Goal: Task Accomplishment & Management: Complete application form

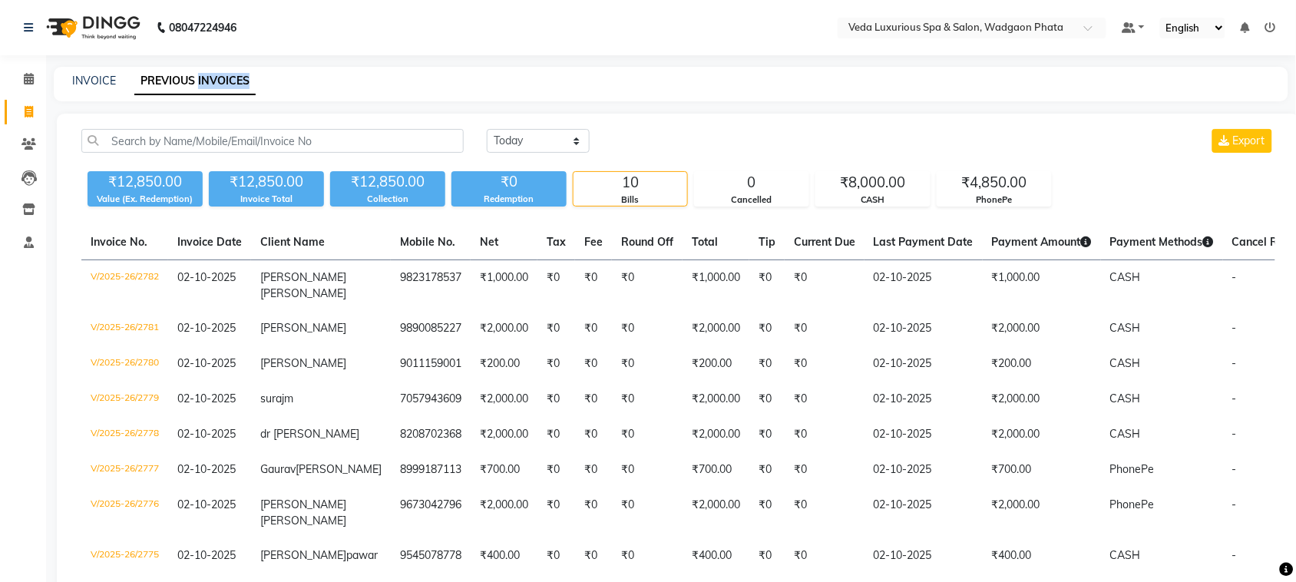
select select "[DATE]"
click at [487, 129] on select "[DATE] [DATE] Custom Range" at bounding box center [538, 141] width 103 height 24
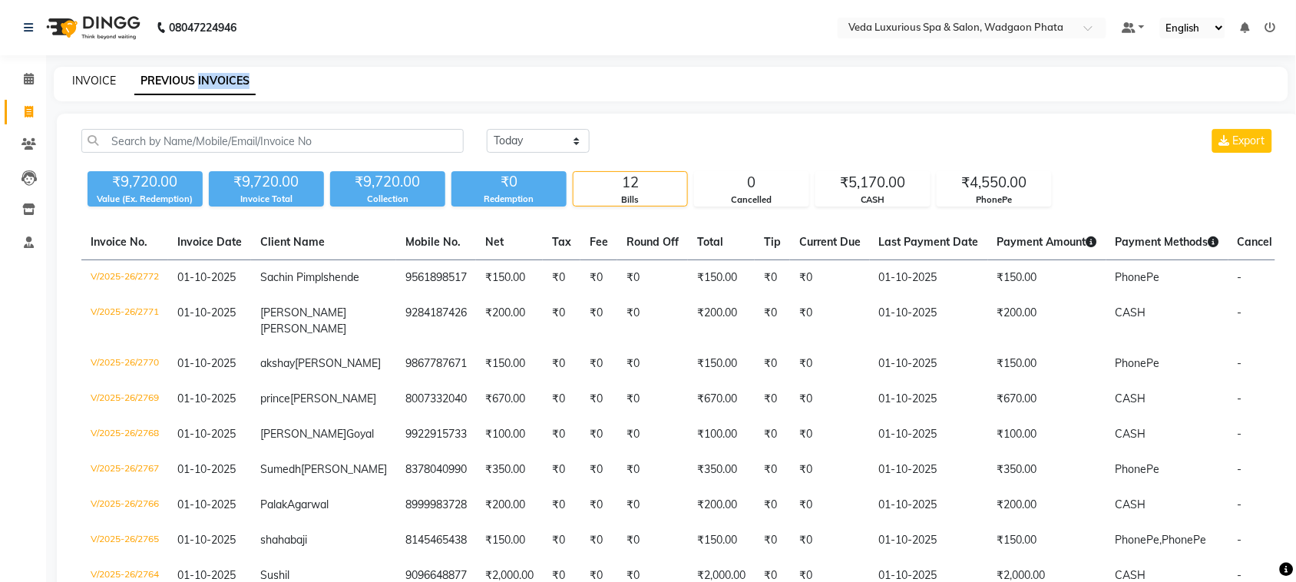
click at [81, 77] on link "INVOICE" at bounding box center [94, 81] width 44 height 14
select select "service"
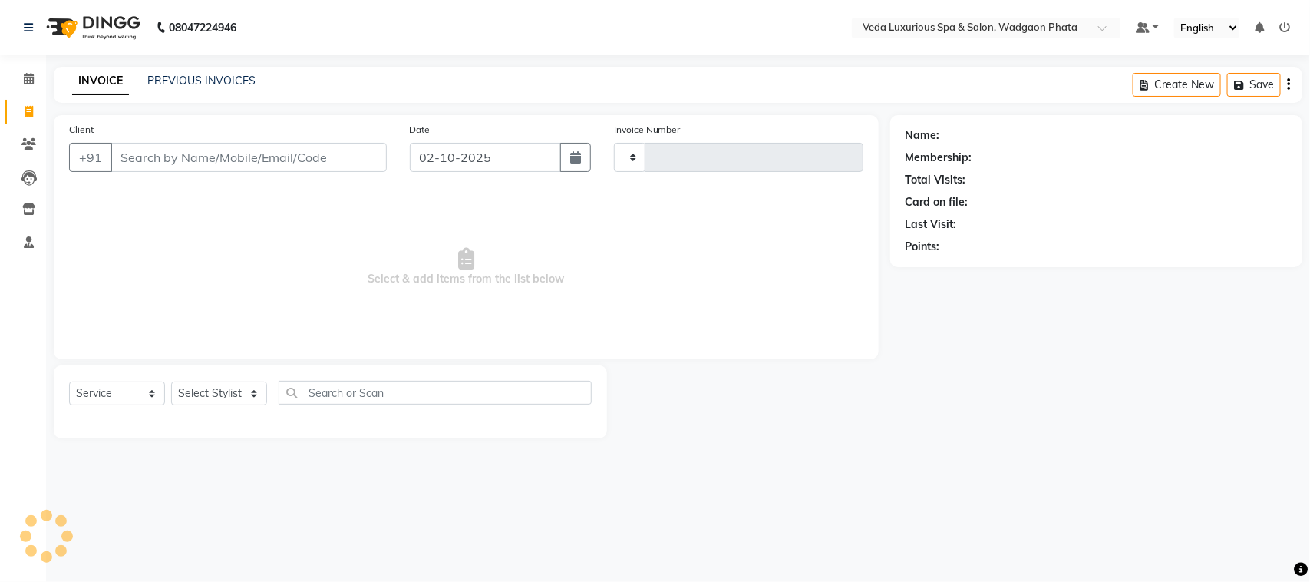
click at [101, 78] on link "INVOICE" at bounding box center [100, 82] width 57 height 28
type input "2783"
select select "4666"
click at [577, 157] on icon "button" at bounding box center [575, 157] width 11 height 12
select select "10"
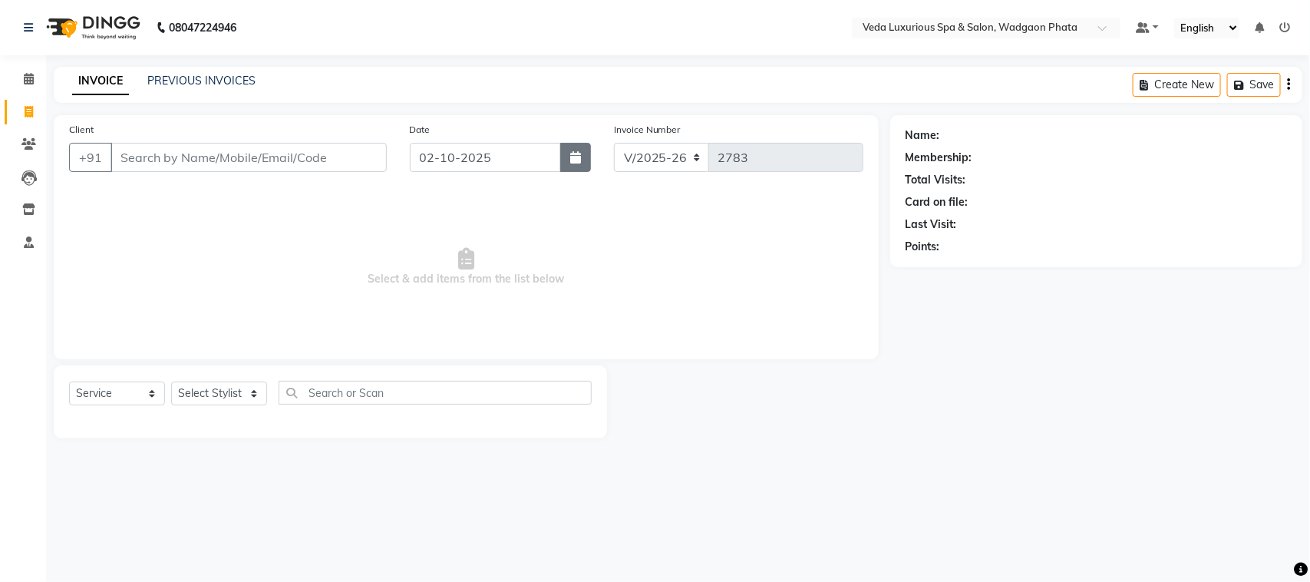
select select "2025"
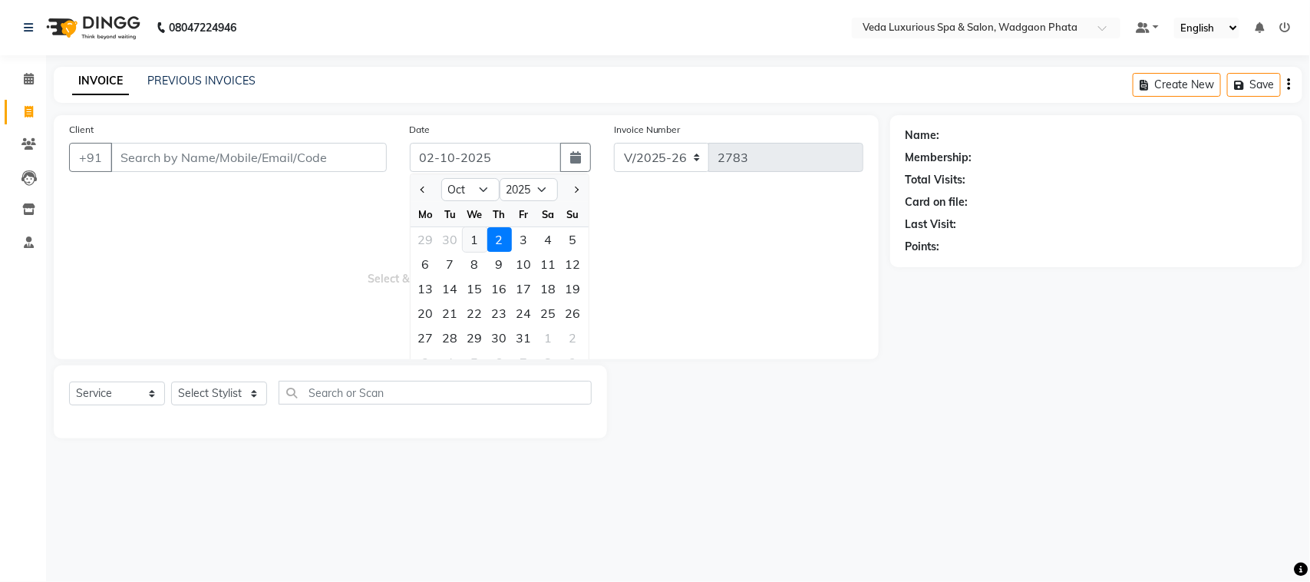
click at [474, 238] on div "1" at bounding box center [475, 239] width 25 height 25
type input "01-10-2025"
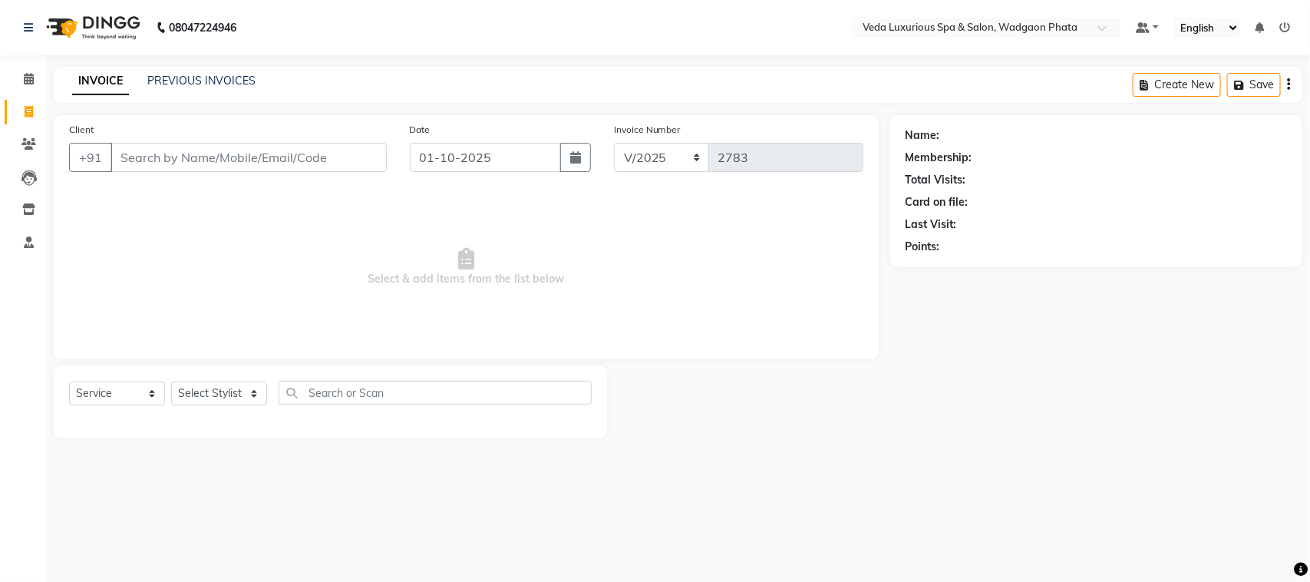
click at [474, 238] on span "Select & add items from the list below" at bounding box center [466, 267] width 795 height 154
click at [225, 157] on input "Client" at bounding box center [249, 157] width 276 height 29
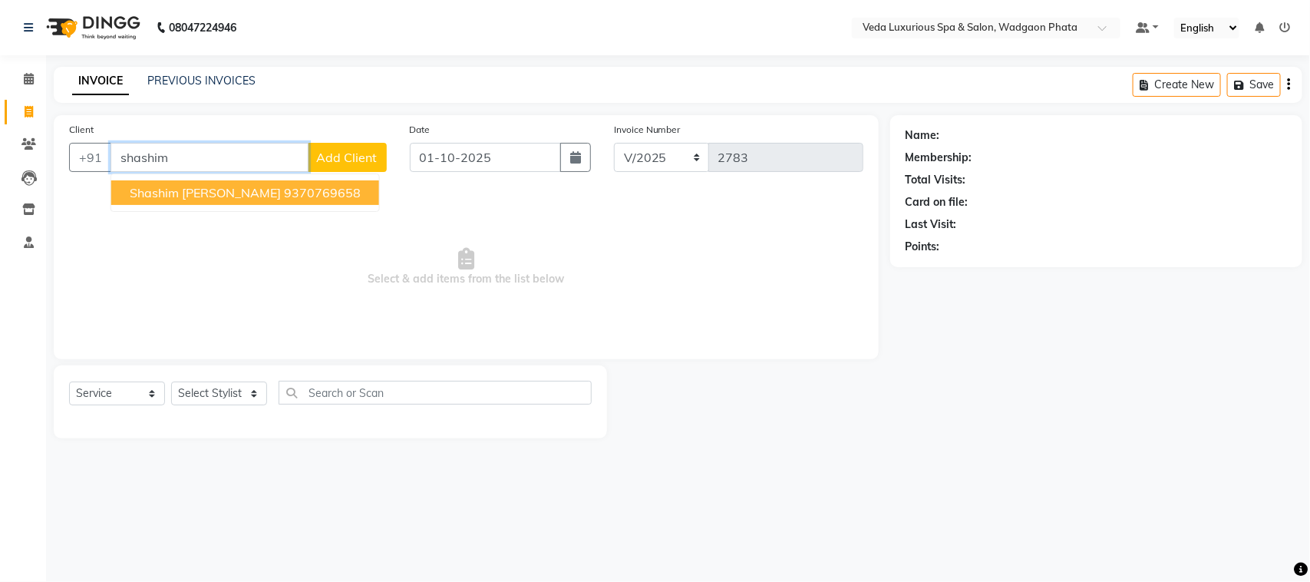
click at [213, 196] on span "Shashim [PERSON_NAME]" at bounding box center [205, 192] width 151 height 15
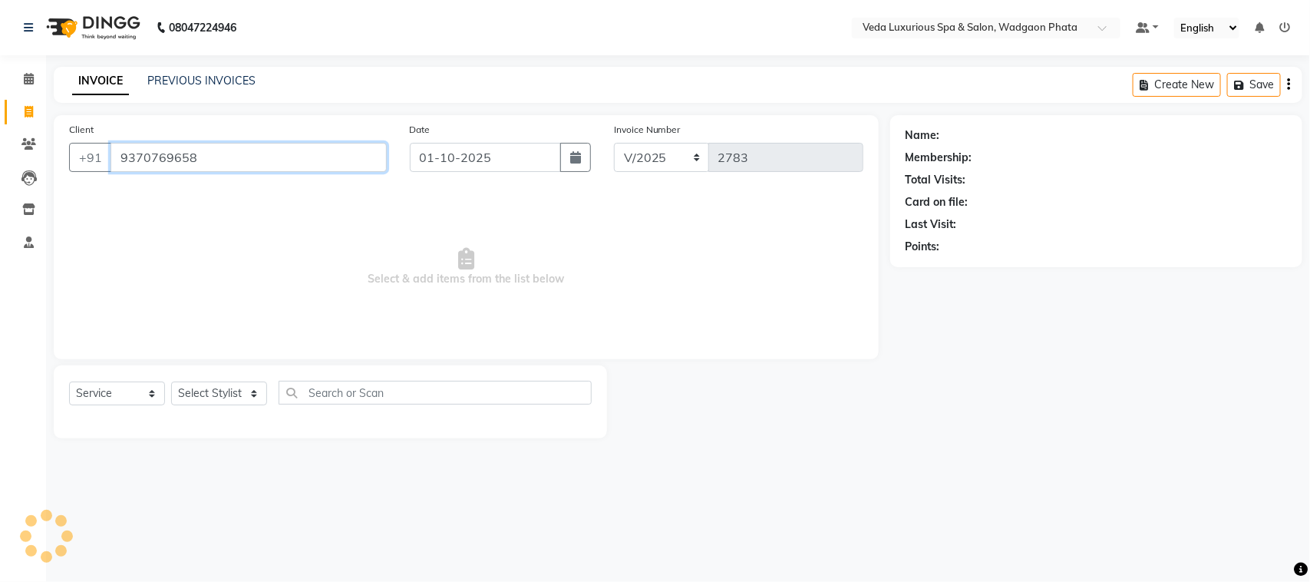
type input "9370769658"
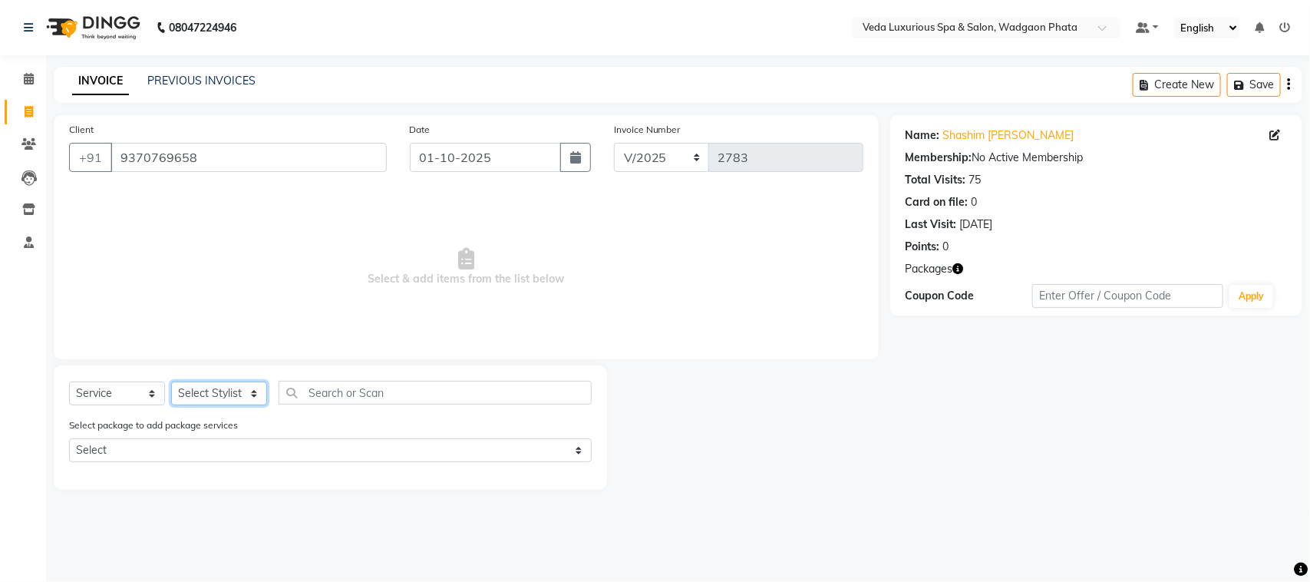
click at [207, 394] on select "Select Stylist [PERSON_NAME] GOLU [PERSON_NAME] [PERSON_NAME] [PERSON_NAME] [PE…" at bounding box center [219, 394] width 96 height 24
select select "70836"
click at [171, 382] on select "Select Stylist [PERSON_NAME] GOLU [PERSON_NAME] [PERSON_NAME] [PERSON_NAME] [PE…" at bounding box center [219, 394] width 96 height 24
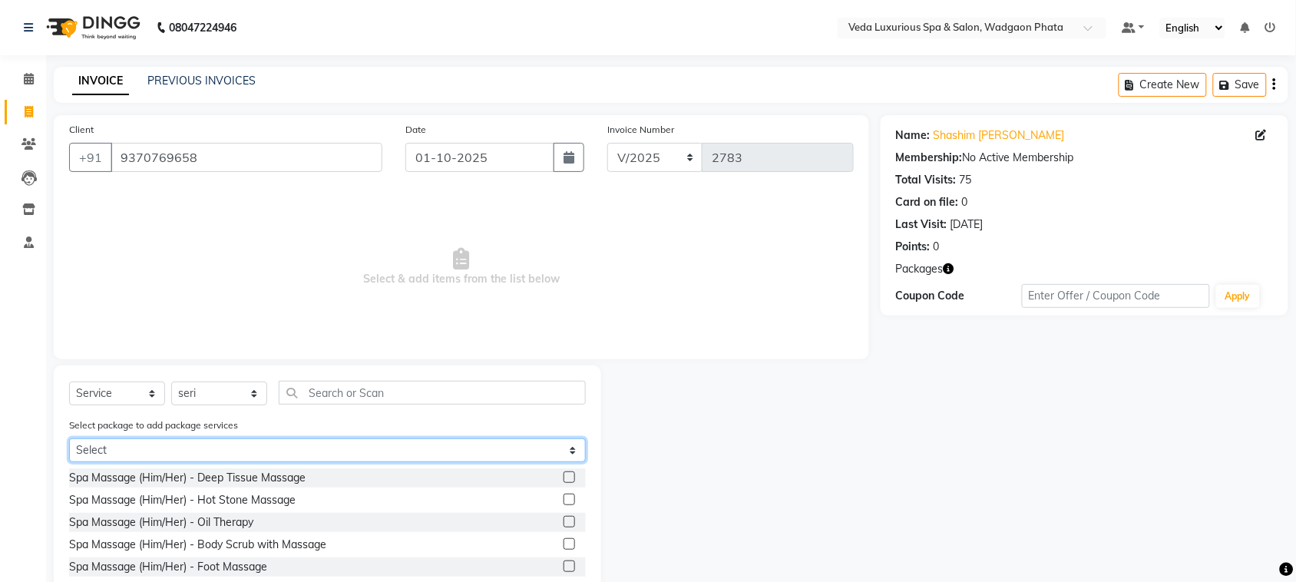
click at [181, 451] on select "Select 14 BODY SPA (12*60min) (2*90min) 8 BODY SPA (6*60min)(2*90min) 8 BODY SP…" at bounding box center [327, 450] width 517 height 24
select select "1: Object"
click at [69, 438] on select "Select 14 BODY SPA (12*60min) (2*90min) 8 BODY SPA (6*60min)(2*90min) 8 BODY SP…" at bounding box center [327, 450] width 517 height 24
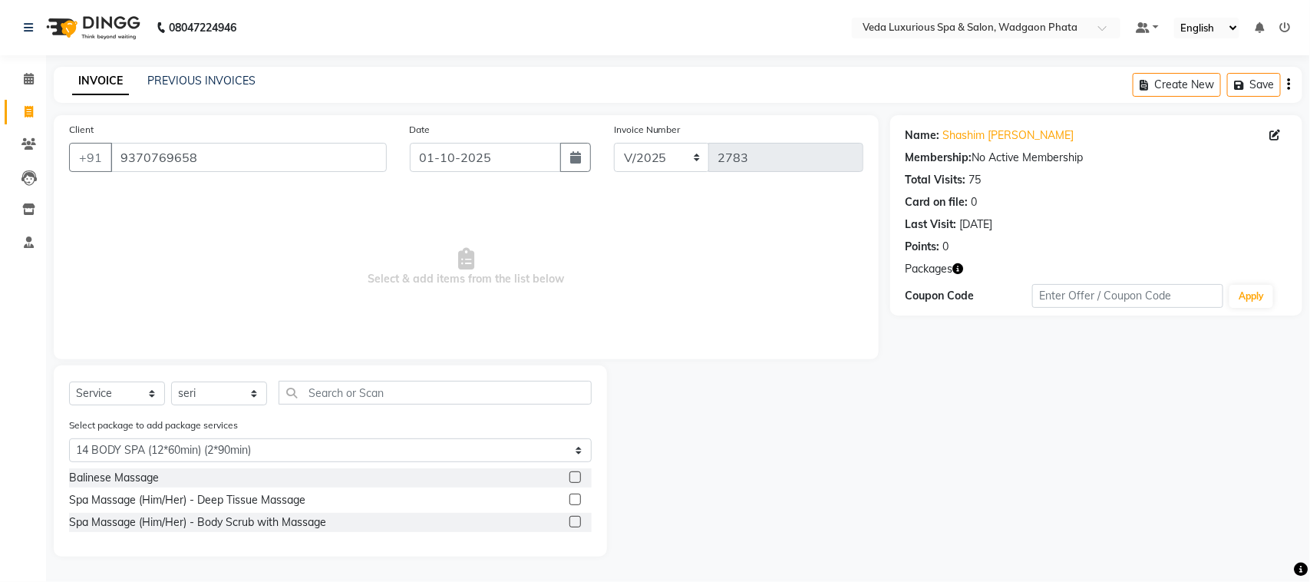
click at [572, 497] on label at bounding box center [576, 500] width 12 height 12
click at [572, 497] on input "checkbox" at bounding box center [575, 500] width 10 height 10
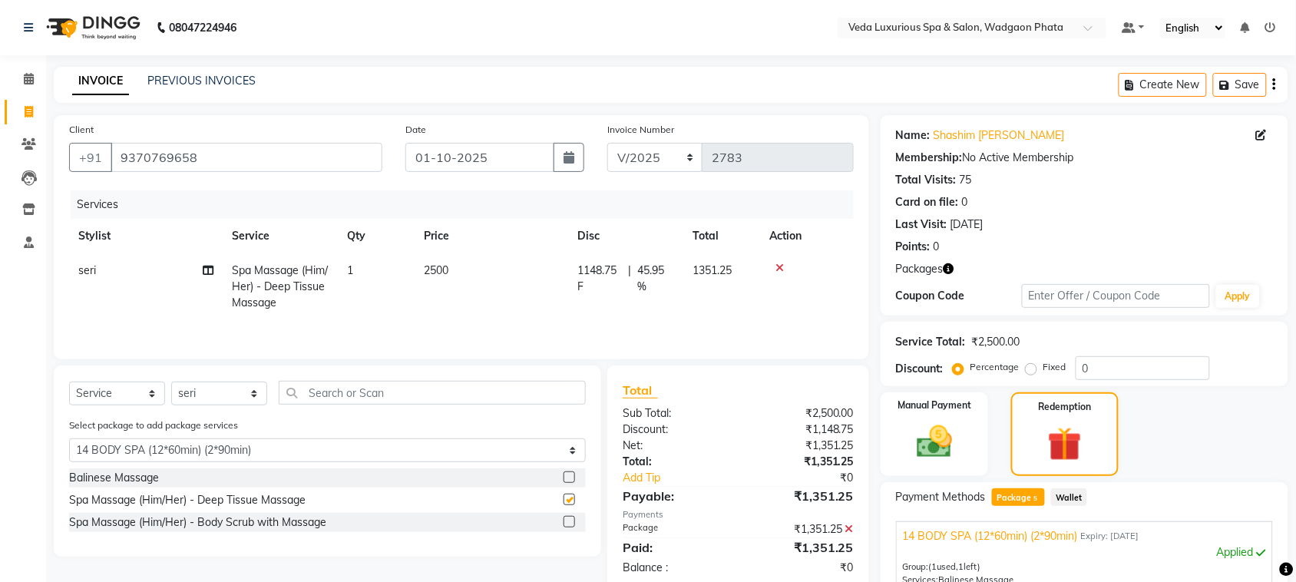
checkbox input "false"
click at [223, 391] on select "Select Stylist [PERSON_NAME] GOLU [PERSON_NAME] [PERSON_NAME] [PERSON_NAME] [PE…" at bounding box center [219, 394] width 96 height 24
select select "67337"
click at [171, 384] on select "Select Stylist [PERSON_NAME] GOLU [PERSON_NAME] [PERSON_NAME] [PERSON_NAME] [PE…" at bounding box center [219, 394] width 96 height 24
click at [572, 497] on label at bounding box center [569, 500] width 12 height 12
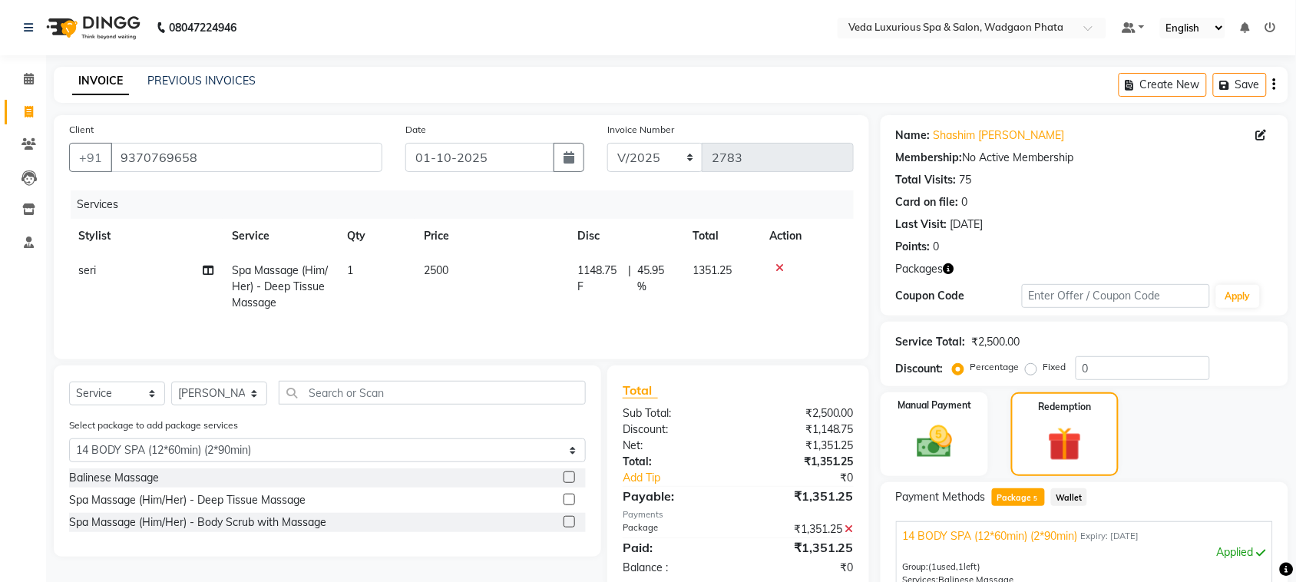
click at [572, 497] on input "checkbox" at bounding box center [568, 500] width 10 height 10
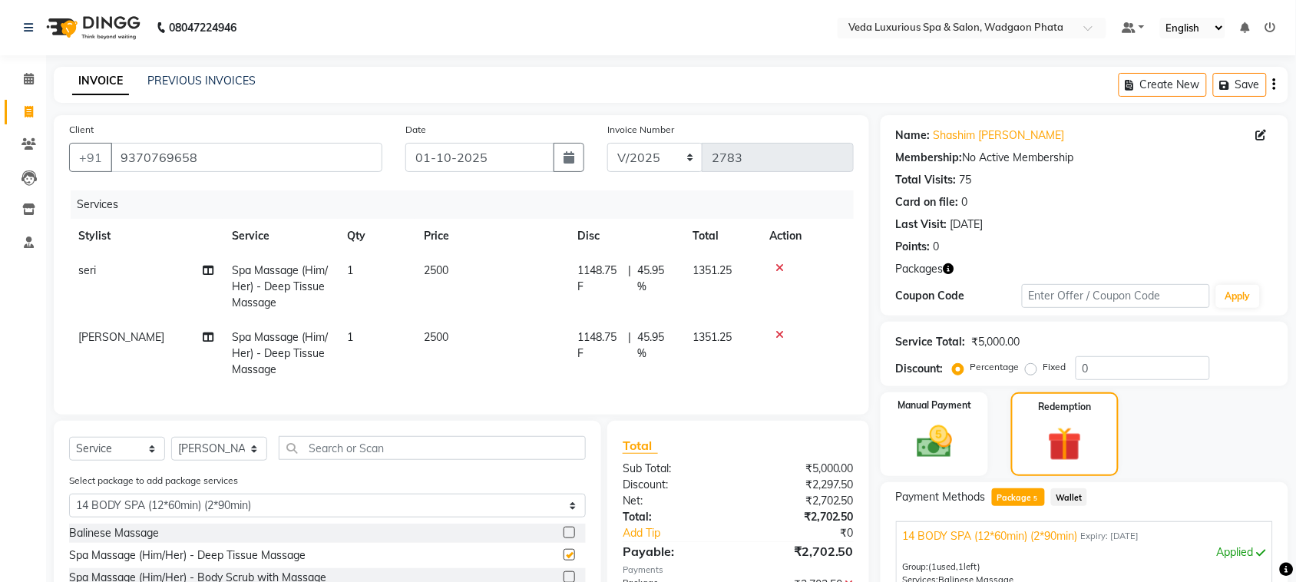
checkbox input "false"
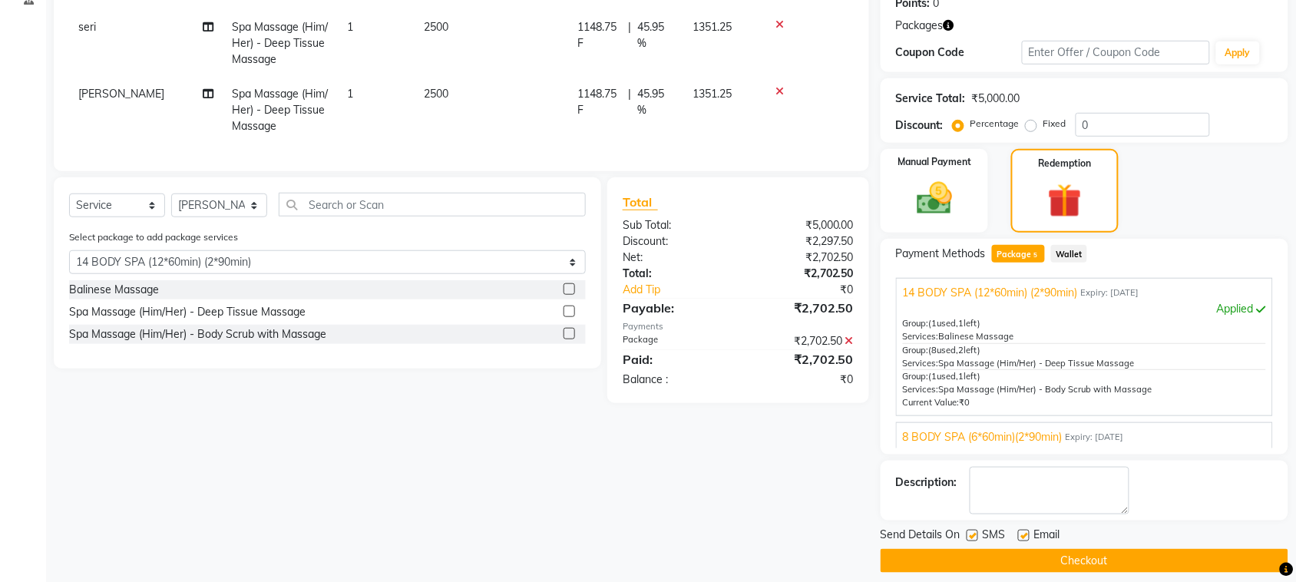
scroll to position [246, 0]
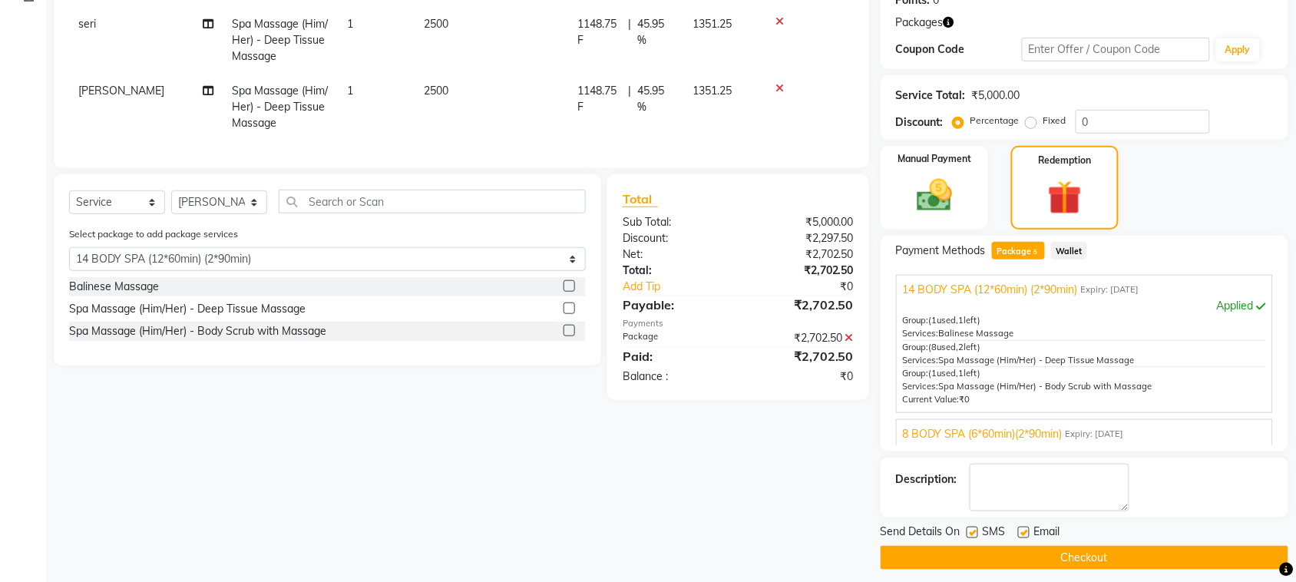
click at [971, 531] on label at bounding box center [972, 533] width 12 height 12
click at [971, 531] on input "checkbox" at bounding box center [971, 533] width 10 height 10
checkbox input "false"
click at [1059, 558] on button "Checkout" at bounding box center [1084, 558] width 408 height 24
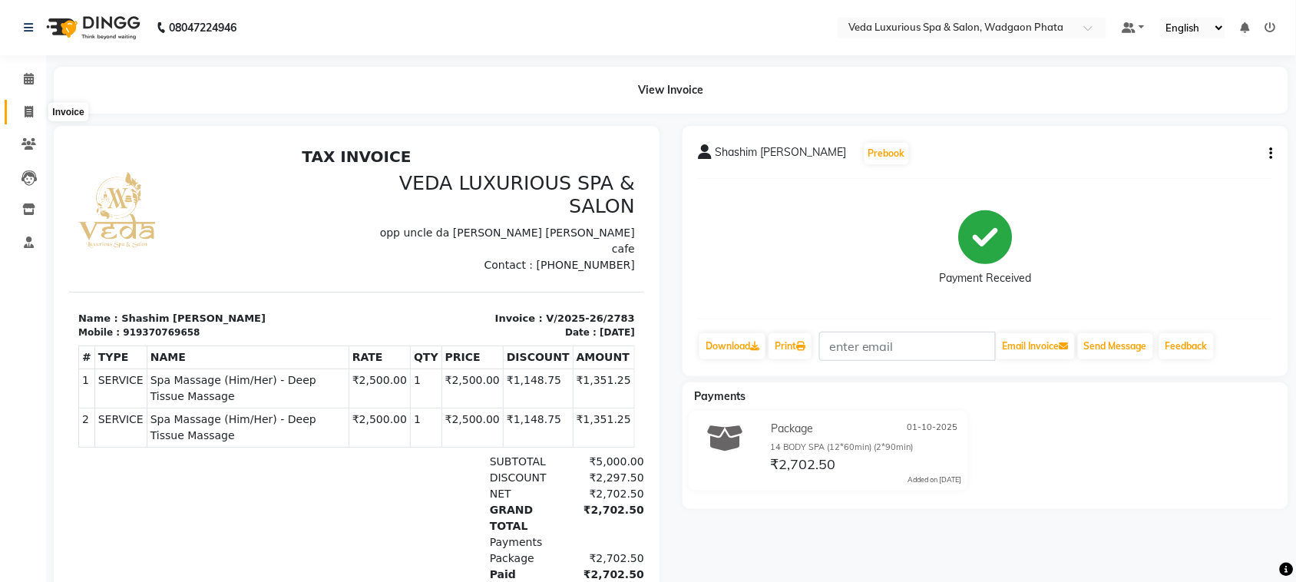
click at [29, 107] on icon at bounding box center [29, 112] width 8 height 12
select select "service"
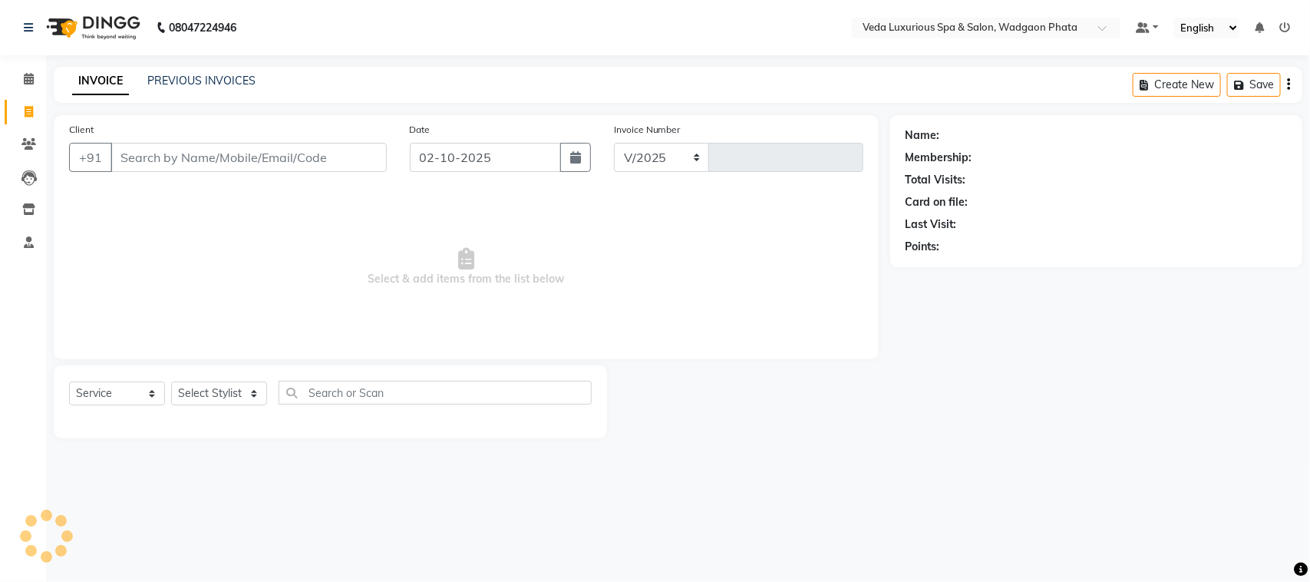
select select "4666"
type input "2784"
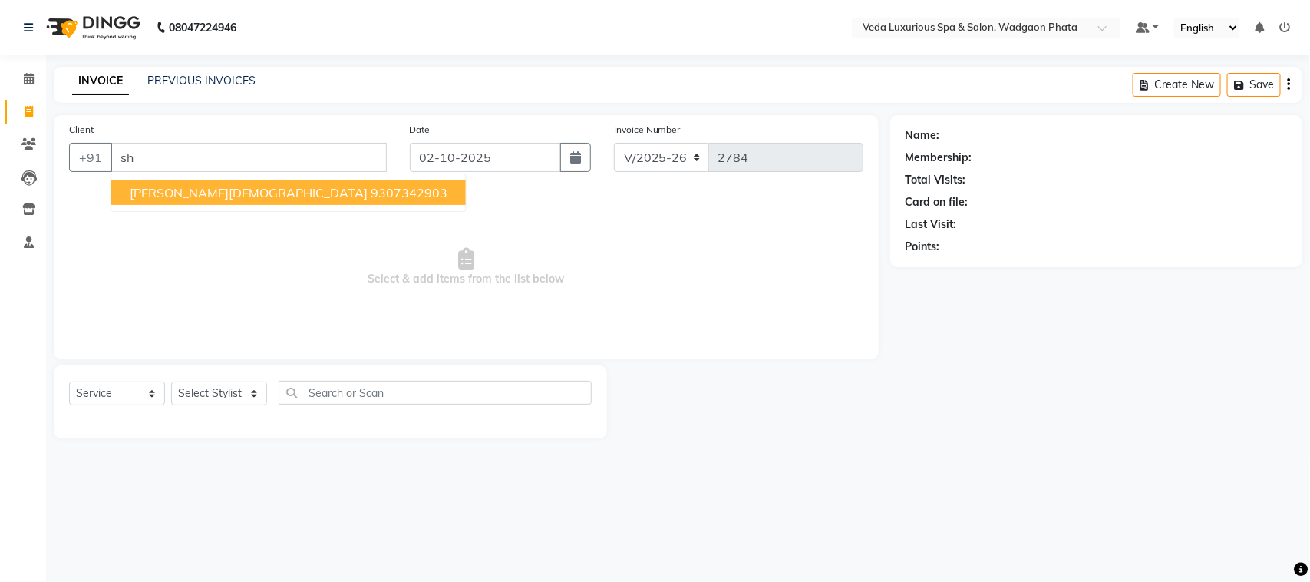
type input "s"
click at [177, 190] on span "[PERSON_NAME]" at bounding box center [179, 192] width 99 height 15
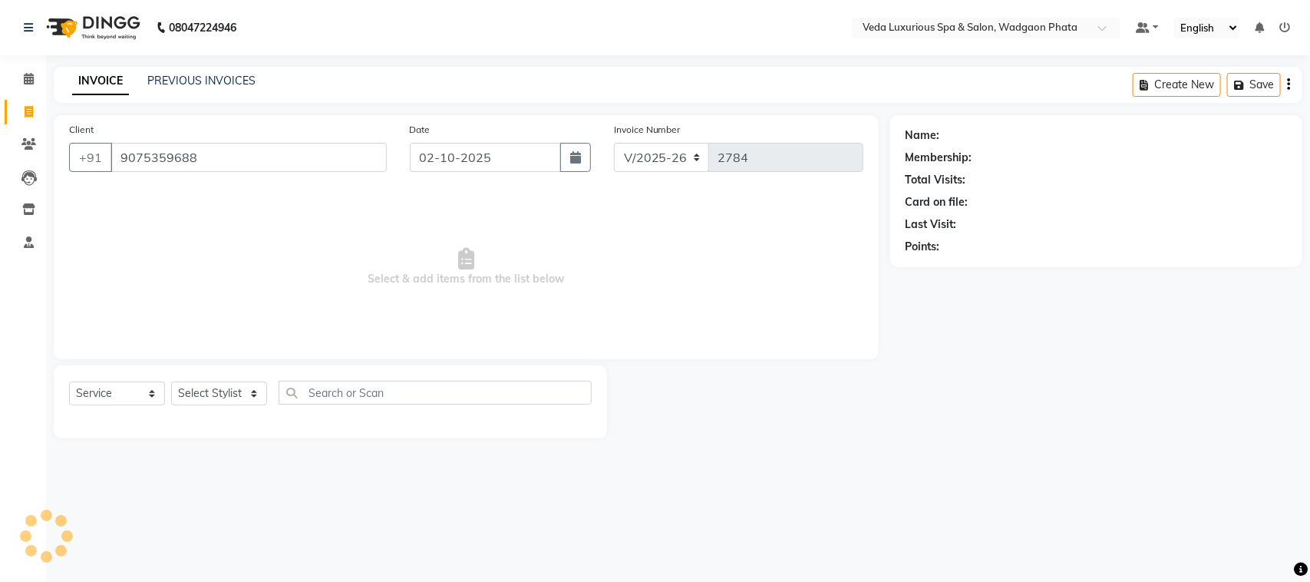
type input "9075359688"
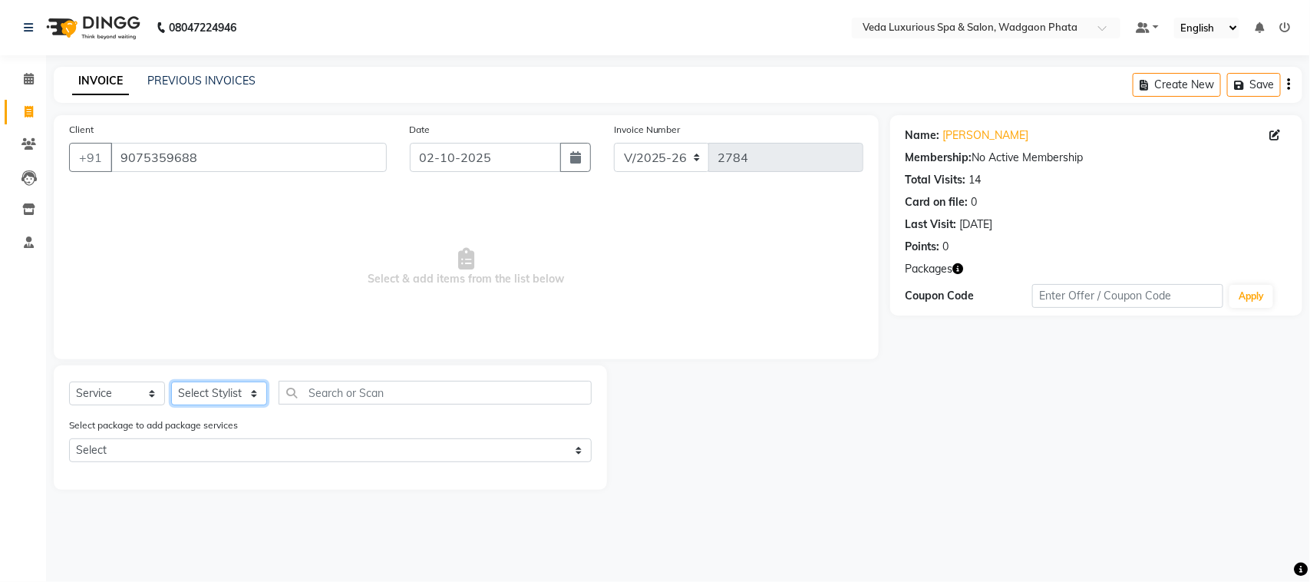
click at [201, 390] on select "Select Stylist [PERSON_NAME] GOLU [PERSON_NAME] [PERSON_NAME] [PERSON_NAME] [PE…" at bounding box center [219, 394] width 96 height 24
select select "44309"
click at [171, 382] on select "Select Stylist [PERSON_NAME] GOLU [PERSON_NAME] [PERSON_NAME] [PERSON_NAME] [PE…" at bounding box center [219, 394] width 96 height 24
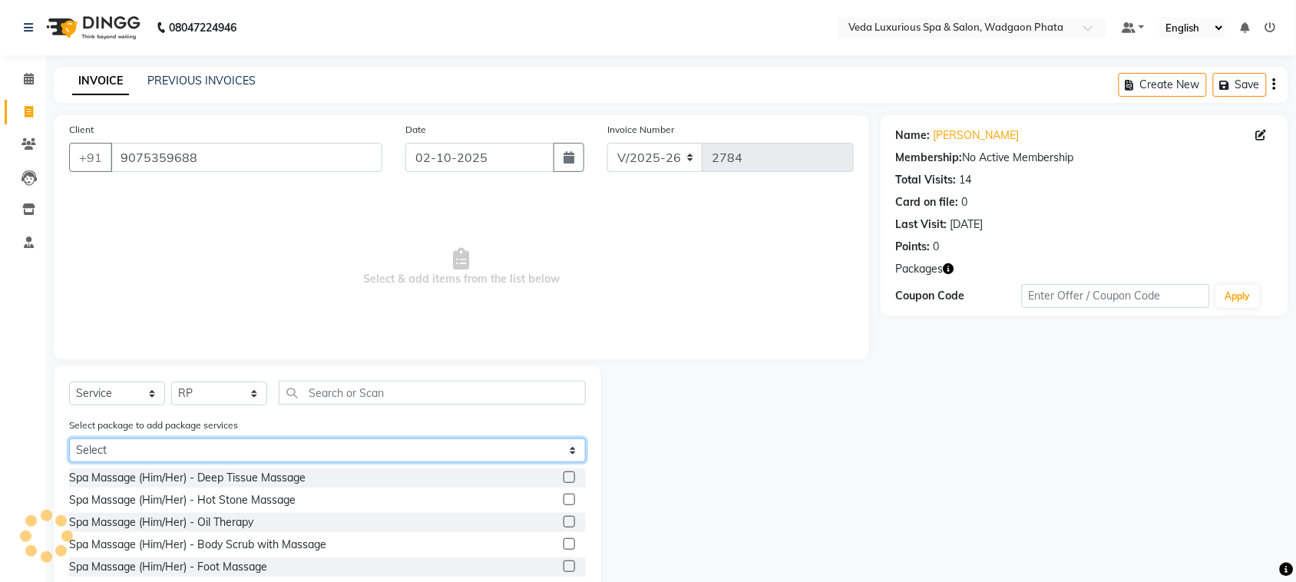
click at [151, 449] on select "Select 10 BODY SPA (10*90min)" at bounding box center [327, 450] width 517 height 24
select select "1: Object"
click at [69, 438] on select "Select 10 BODY SPA (10*90min)" at bounding box center [327, 450] width 517 height 24
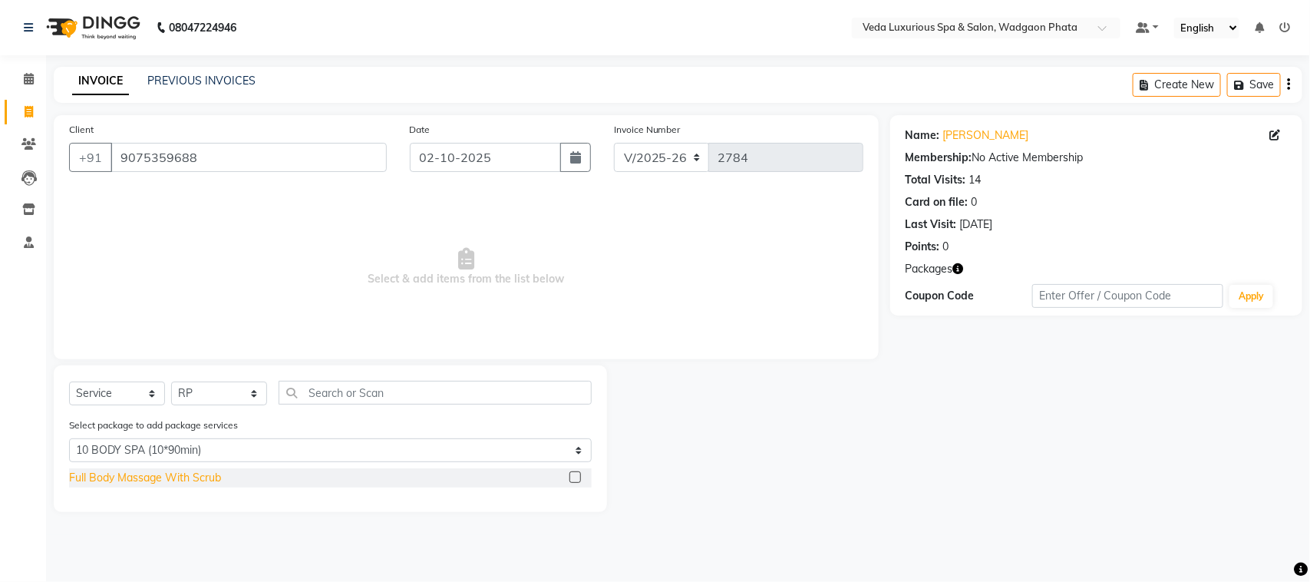
click at [205, 473] on div "Full Body Massage With Scrub" at bounding box center [145, 478] width 152 height 16
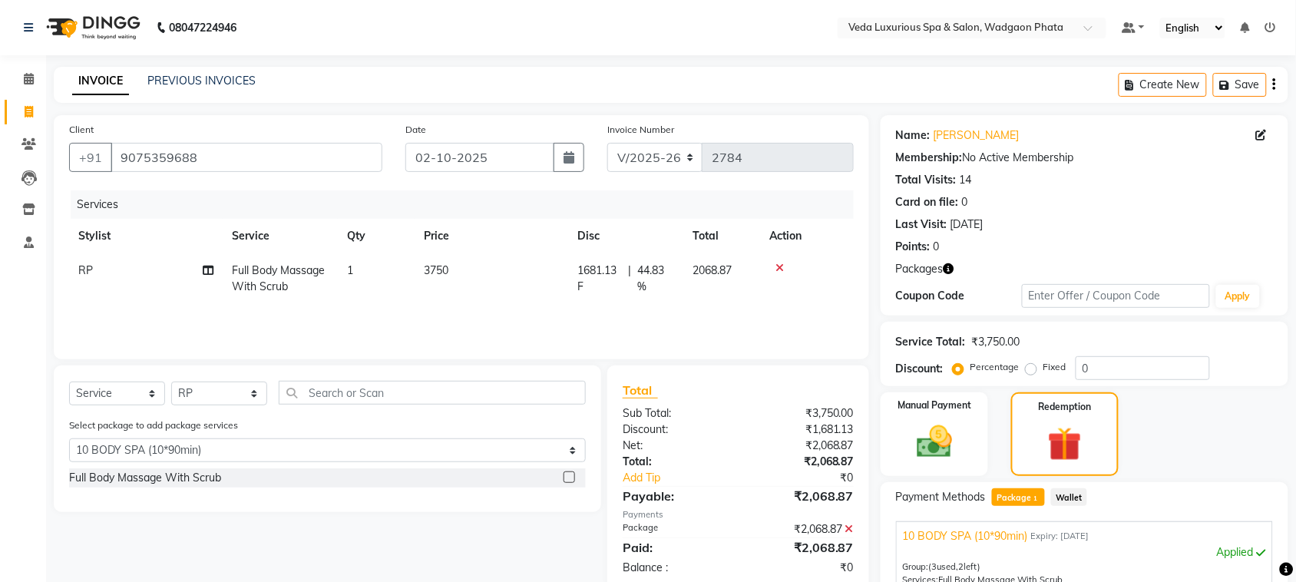
click at [573, 477] on label at bounding box center [569, 477] width 12 height 12
click at [573, 477] on input "checkbox" at bounding box center [568, 478] width 10 height 10
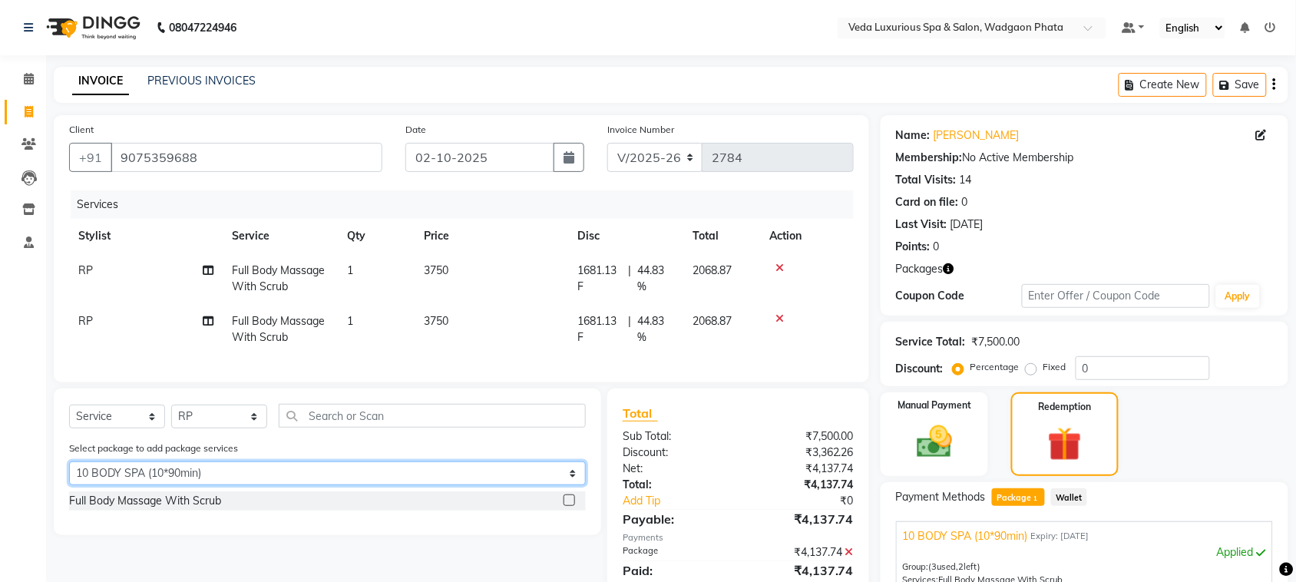
click at [573, 477] on select "Select 10 BODY SPA (10*90min)" at bounding box center [327, 473] width 517 height 24
click at [69, 474] on select "Select 10 BODY SPA (10*90min)" at bounding box center [327, 473] width 517 height 24
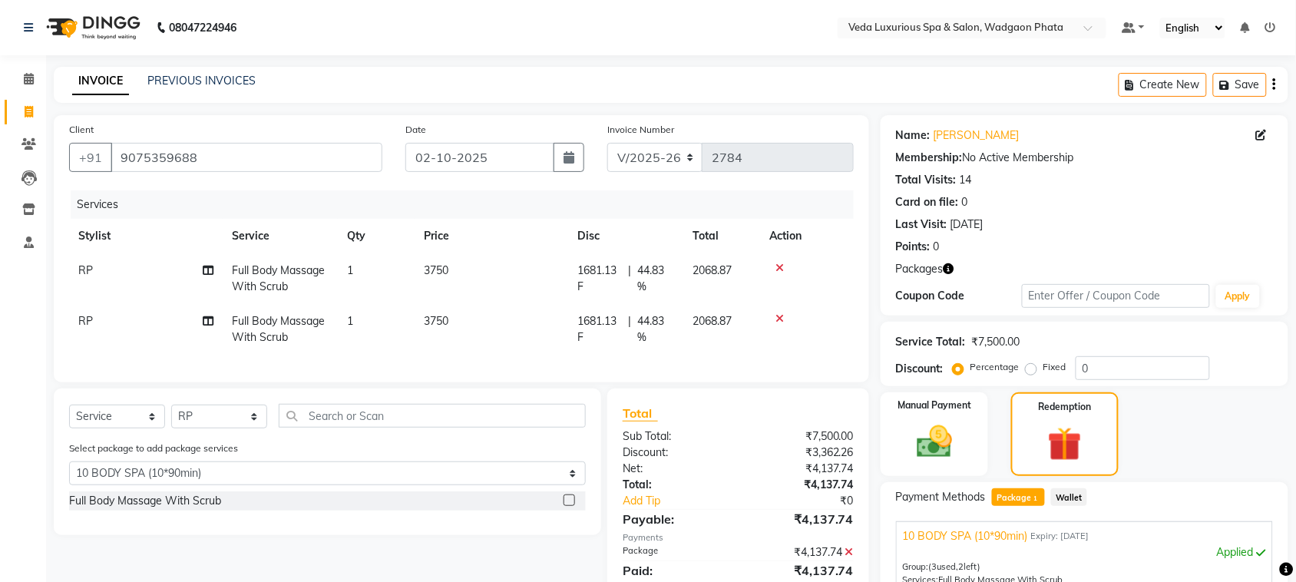
click at [569, 506] on label at bounding box center [569, 500] width 12 height 12
click at [569, 506] on input "checkbox" at bounding box center [568, 501] width 10 height 10
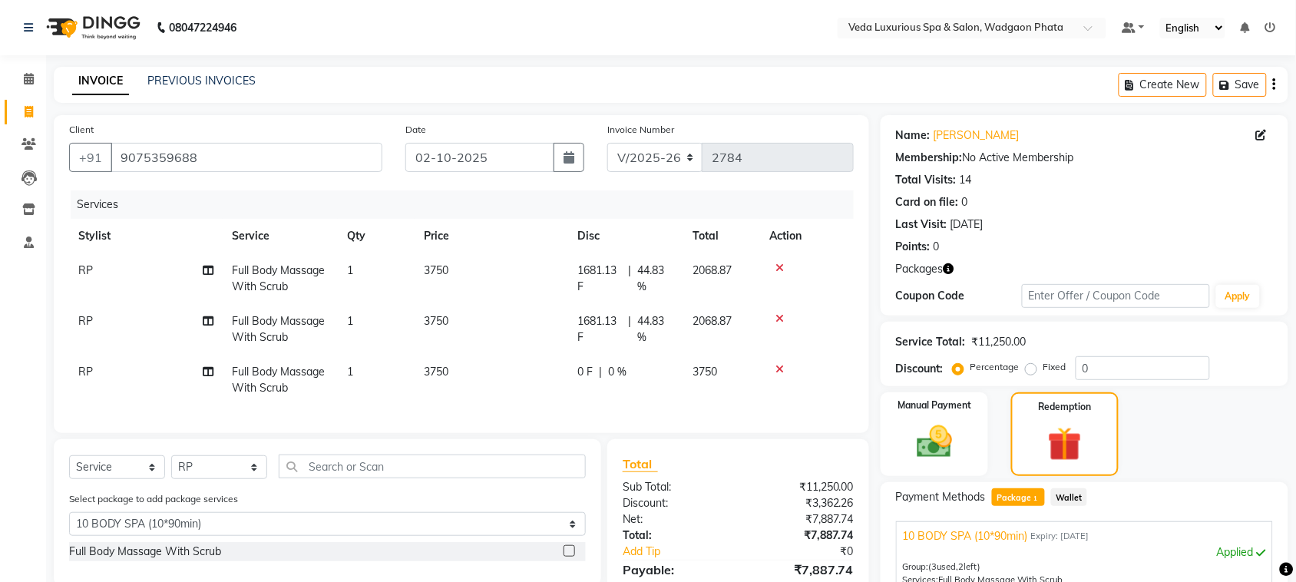
scroll to position [198, 0]
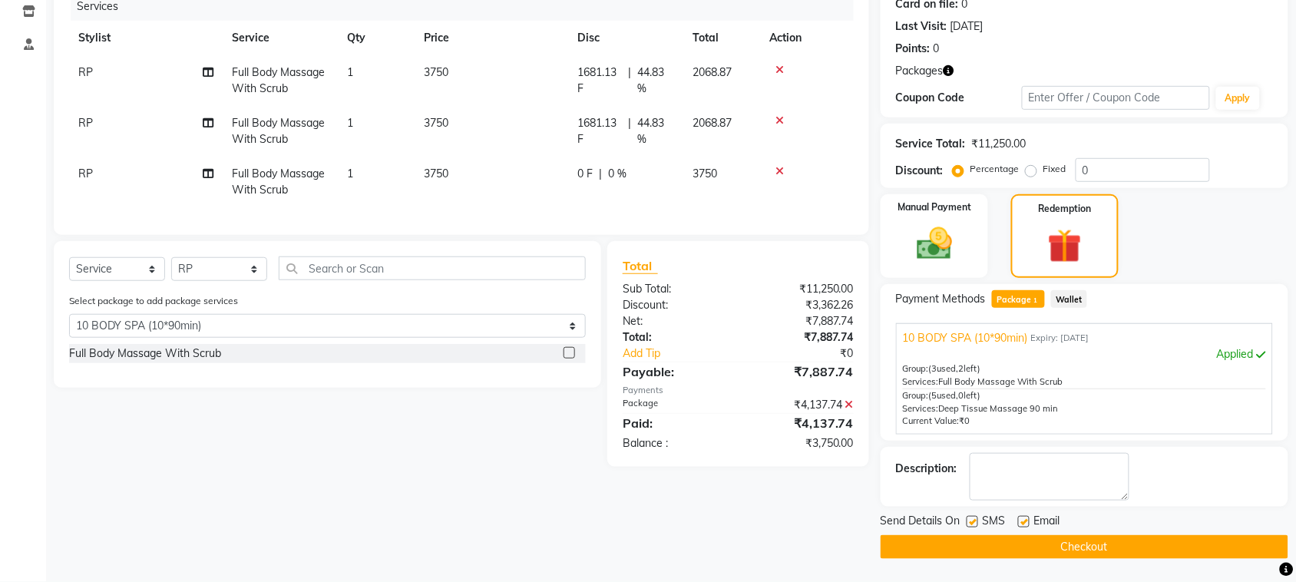
click at [570, 358] on label at bounding box center [569, 353] width 12 height 12
click at [570, 358] on input "checkbox" at bounding box center [568, 354] width 10 height 10
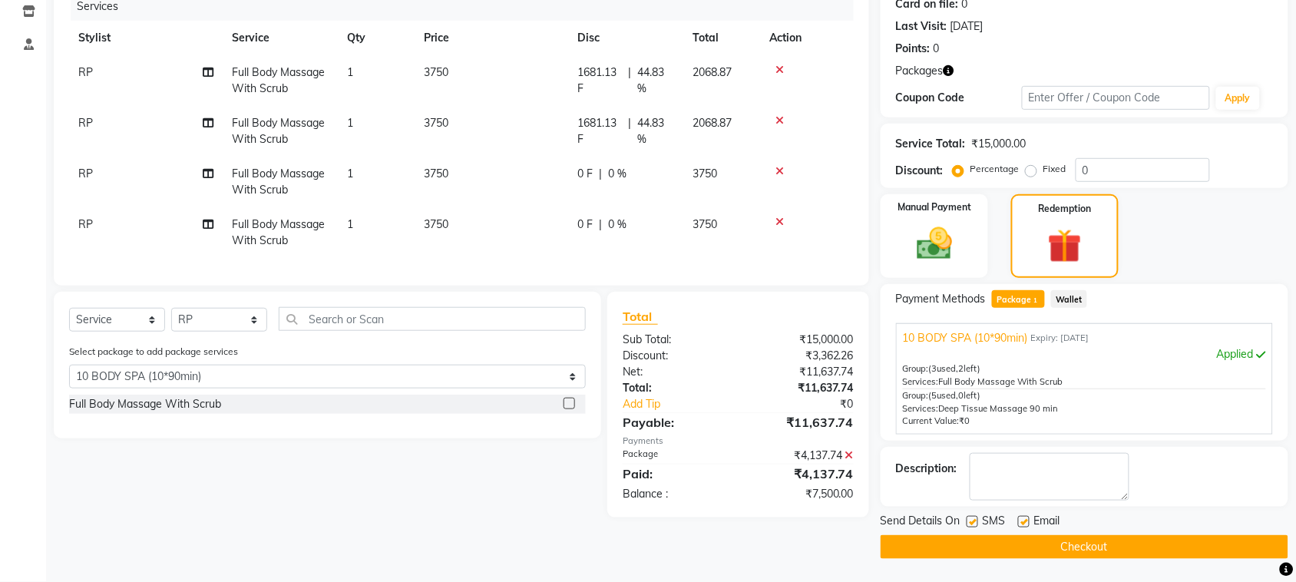
click at [567, 409] on label at bounding box center [569, 404] width 12 height 12
click at [567, 409] on input "checkbox" at bounding box center [568, 404] width 10 height 10
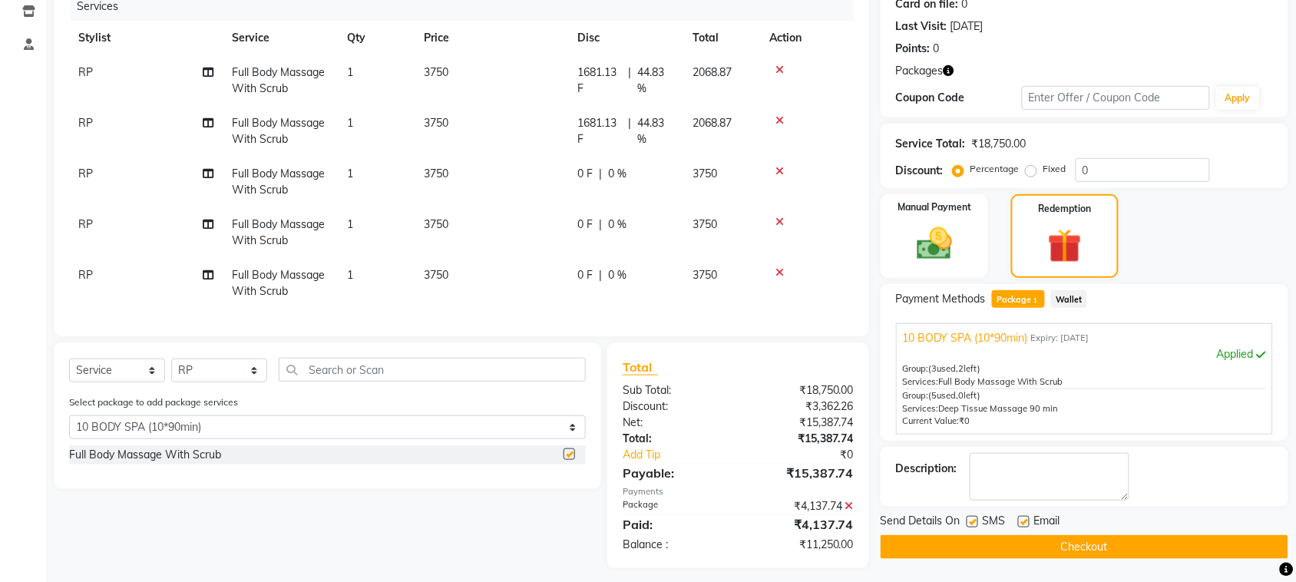
checkbox input "false"
click at [779, 273] on icon at bounding box center [779, 272] width 8 height 11
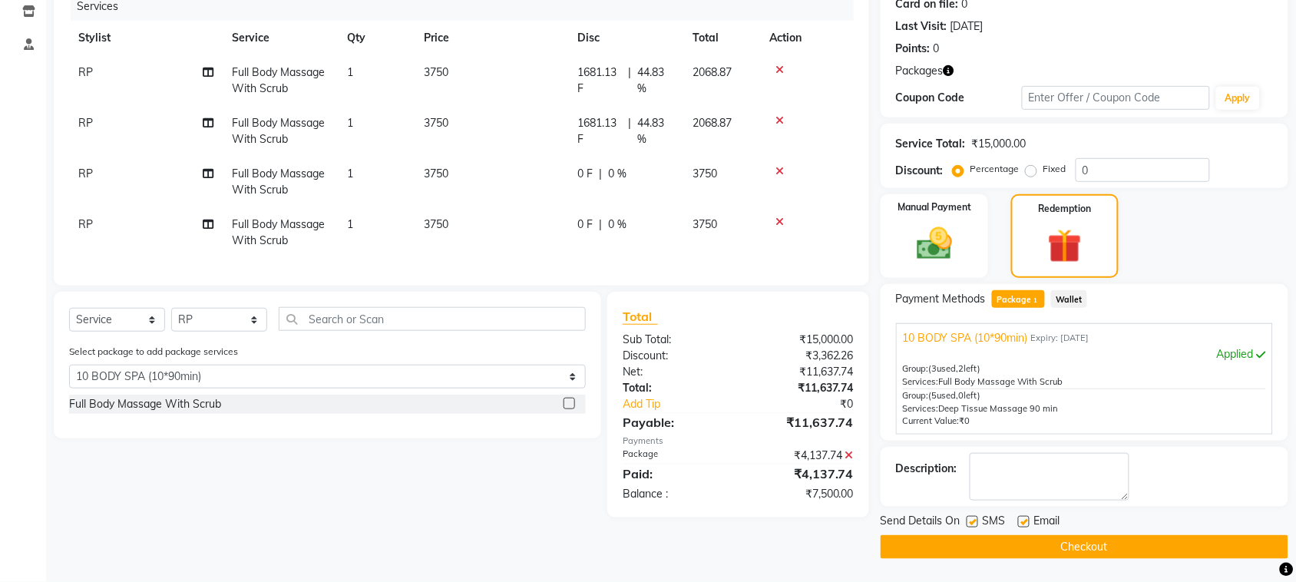
click at [779, 216] on icon at bounding box center [779, 221] width 8 height 11
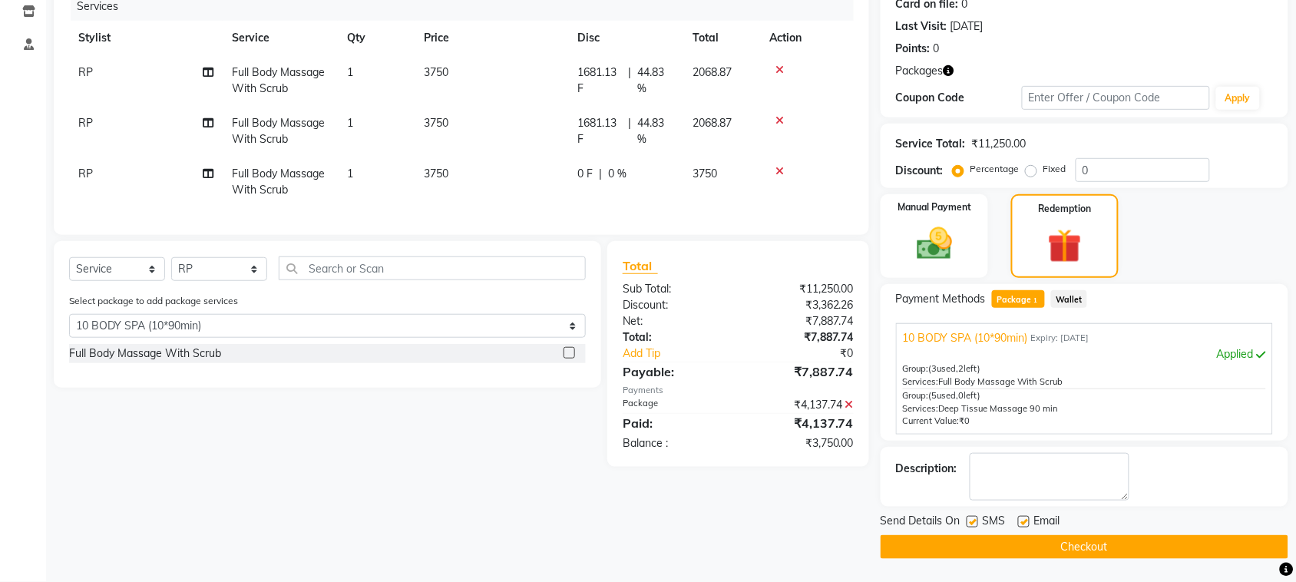
click at [779, 167] on icon at bounding box center [779, 171] width 8 height 11
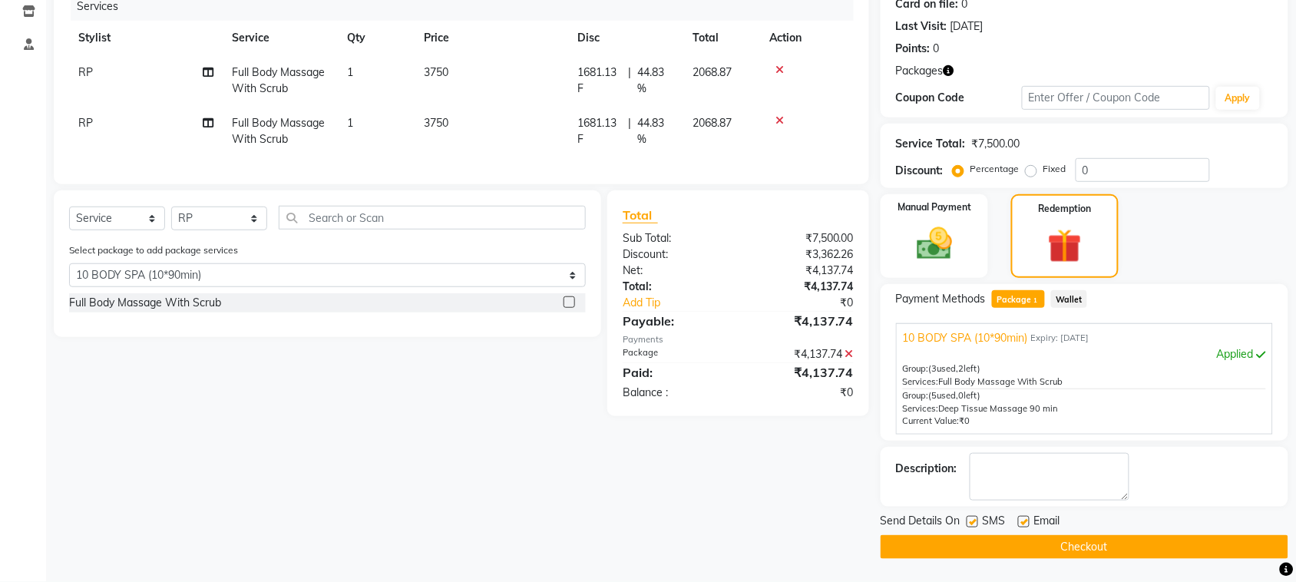
click at [781, 117] on icon at bounding box center [779, 120] width 8 height 11
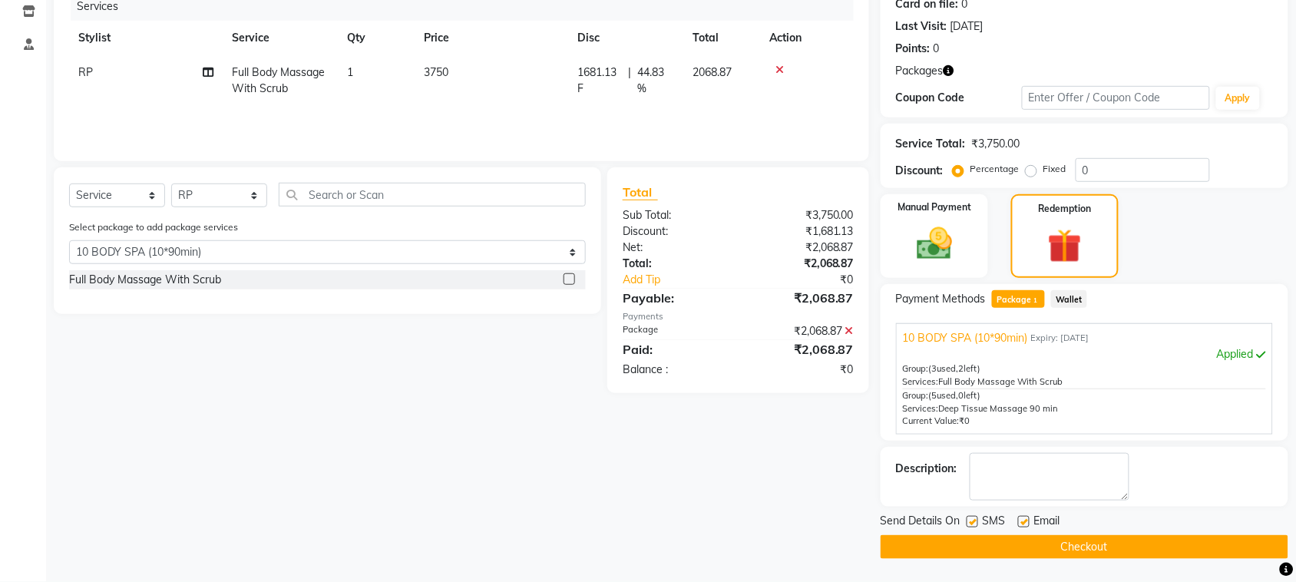
click at [1003, 549] on button "Checkout" at bounding box center [1084, 547] width 408 height 24
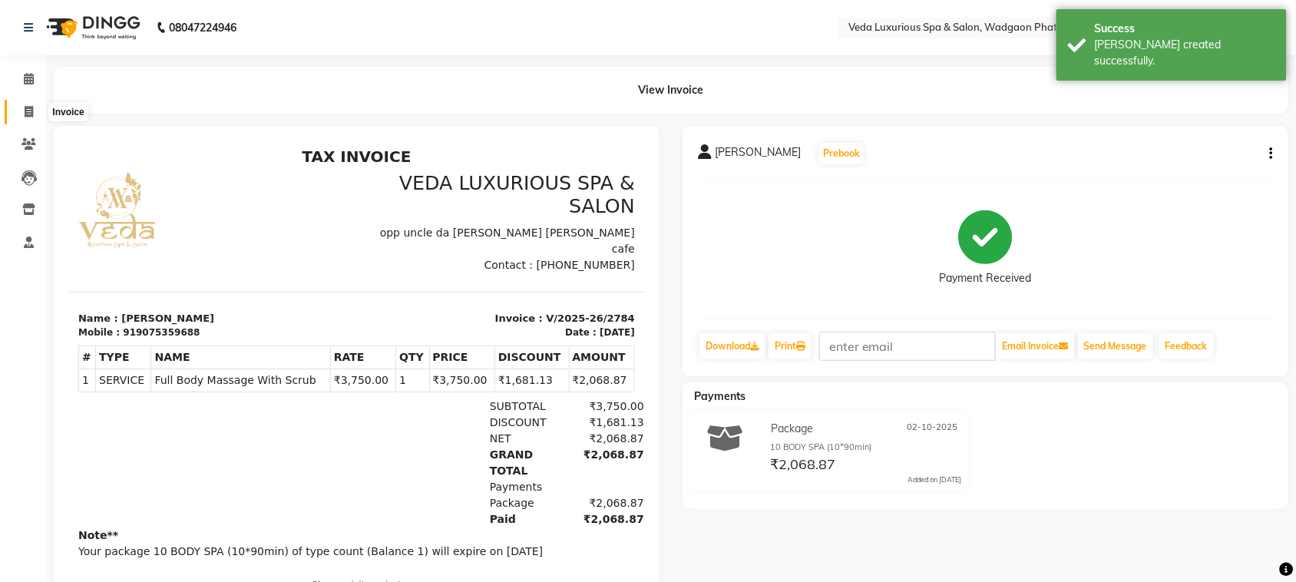
click at [28, 113] on icon at bounding box center [29, 112] width 8 height 12
select select "service"
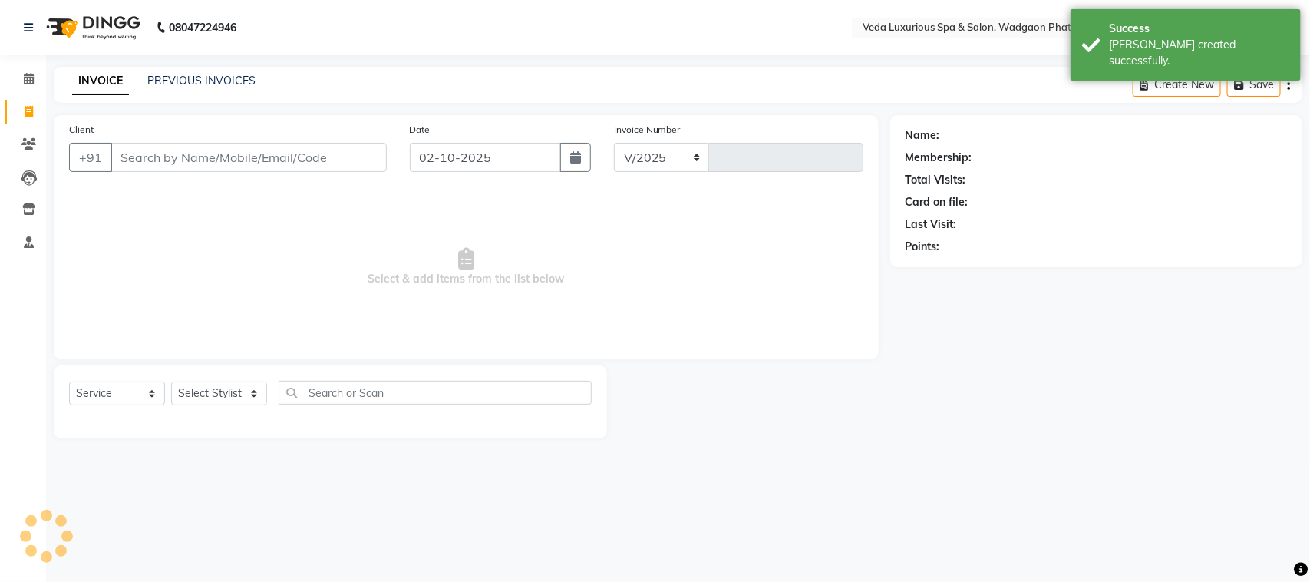
select select "4666"
type input "2785"
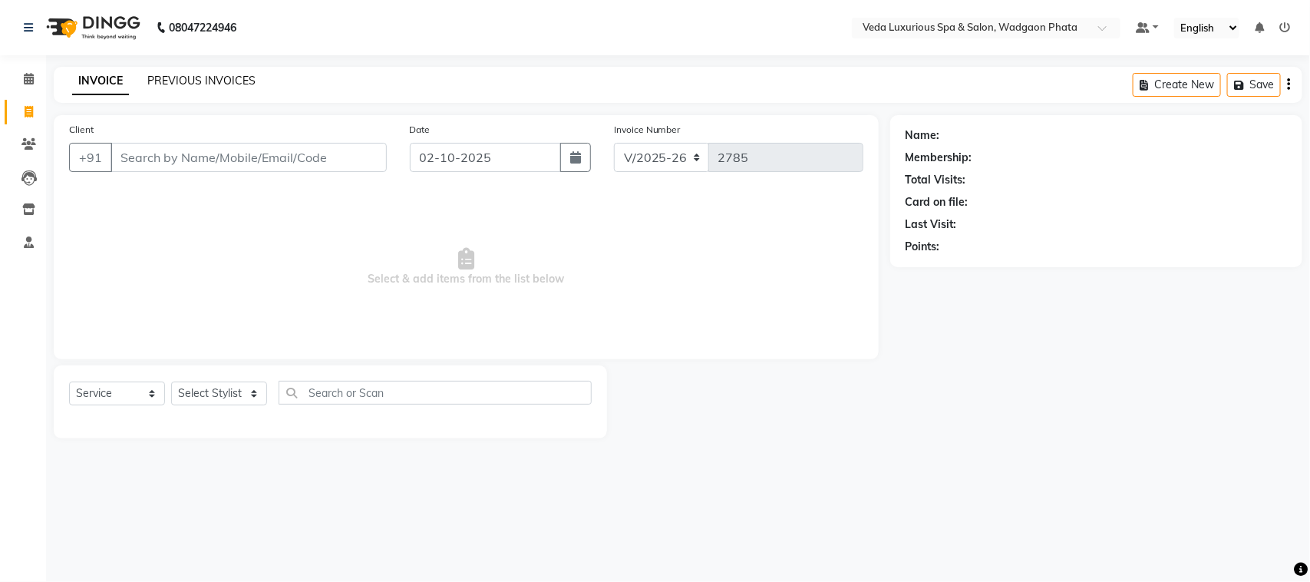
click at [228, 74] on link "PREVIOUS INVOICES" at bounding box center [201, 81] width 108 height 14
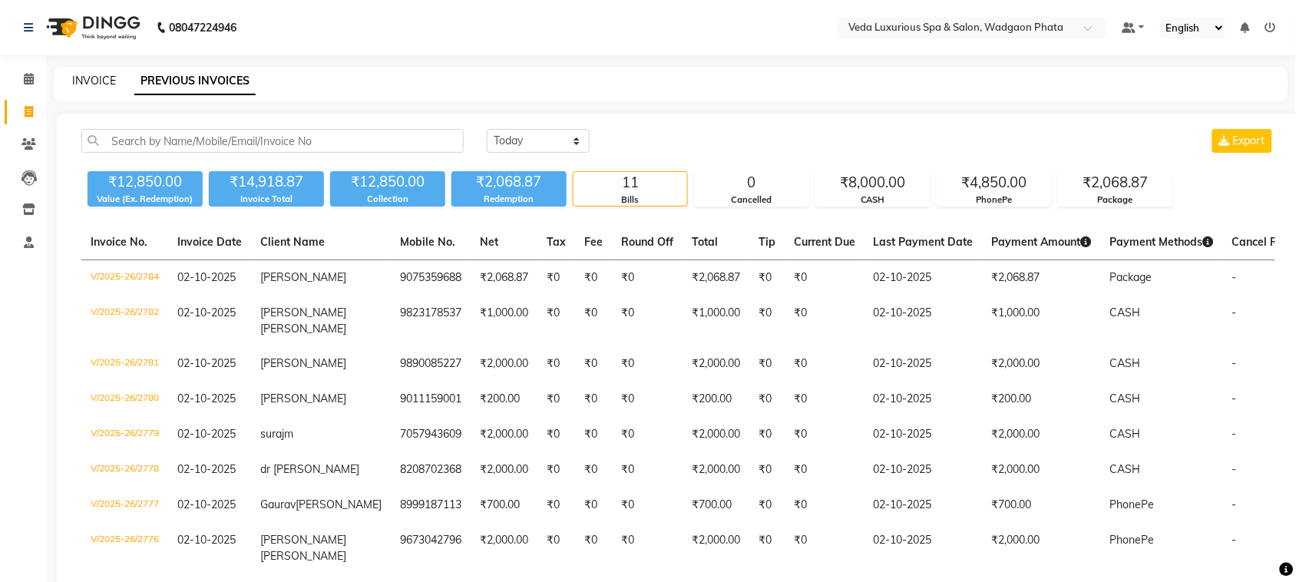
click at [87, 81] on link "INVOICE" at bounding box center [94, 81] width 44 height 14
select select "service"
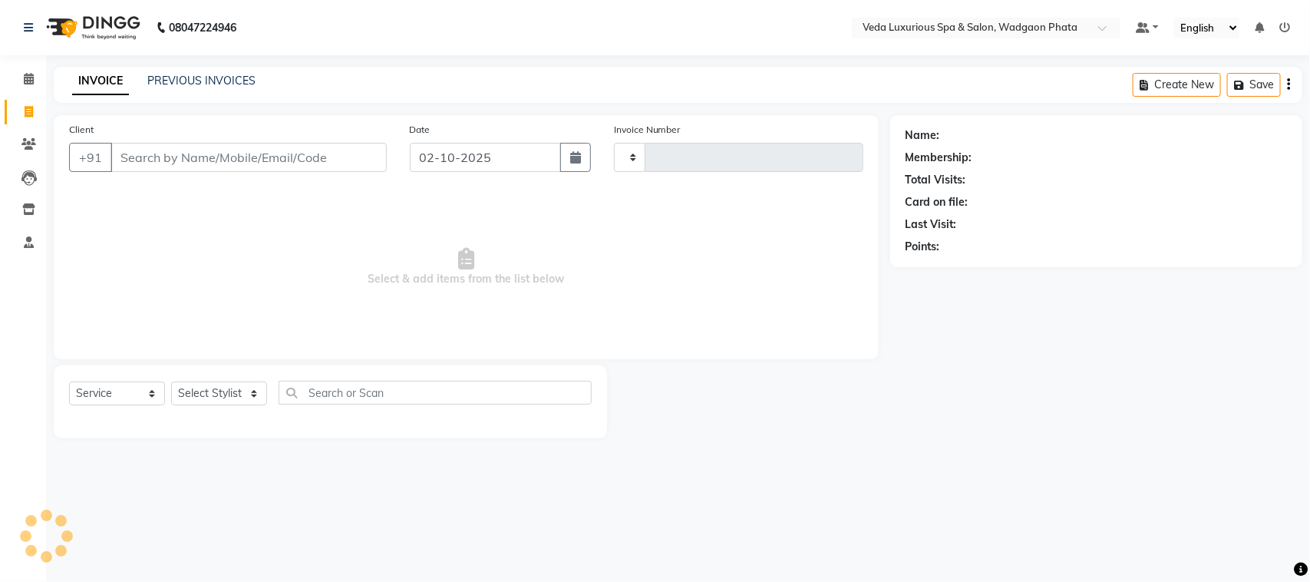
type input "2785"
select select "4666"
